Goal: Navigation & Orientation: Find specific page/section

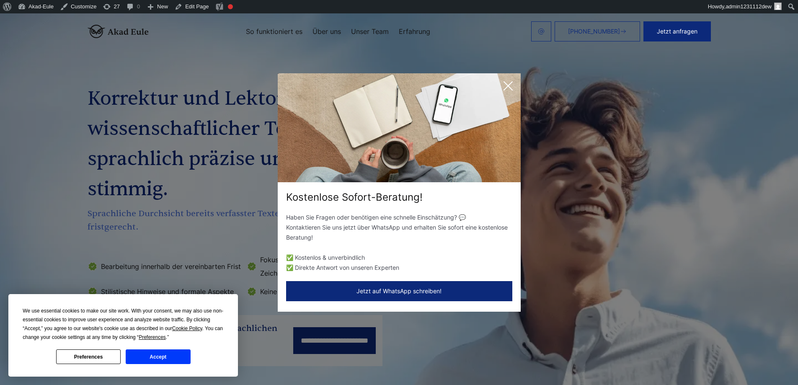
click at [220, 69] on div "Kostenlose Sofort-Beratung! Haben Sie Fragen oder benötigen eine schnelle Einsc…" at bounding box center [399, 192] width 798 height 385
click at [507, 85] on icon at bounding box center [508, 86] width 8 height 8
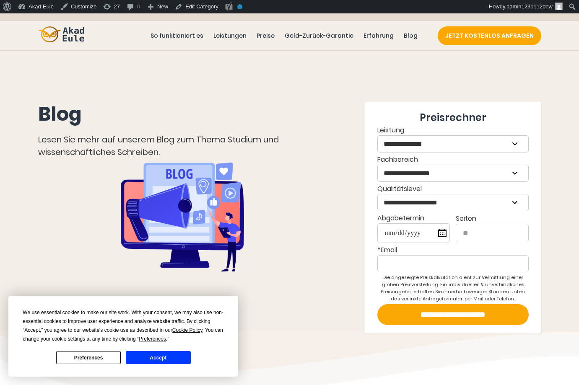
click at [165, 357] on button "Accept" at bounding box center [158, 357] width 65 height 13
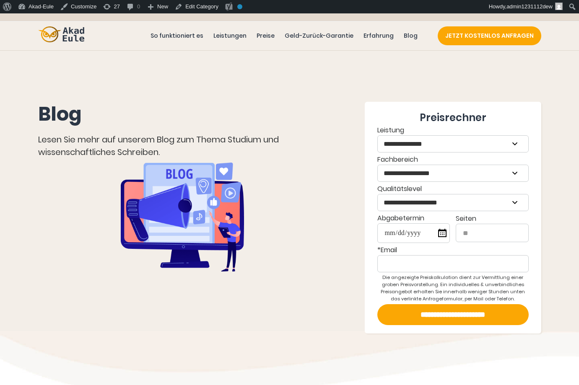
click at [67, 36] on img at bounding box center [61, 34] width 46 height 16
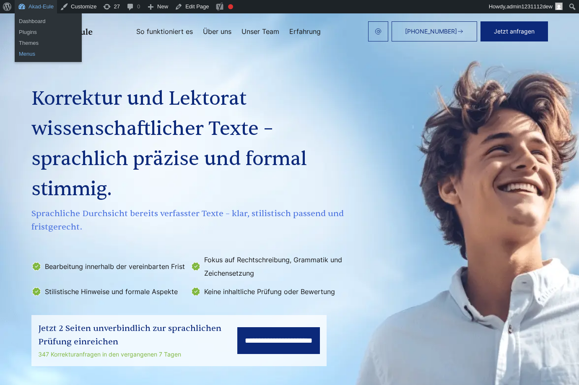
click at [35, 54] on link "Menus" at bounding box center [48, 54] width 67 height 11
